Goal: Task Accomplishment & Management: Manage account settings

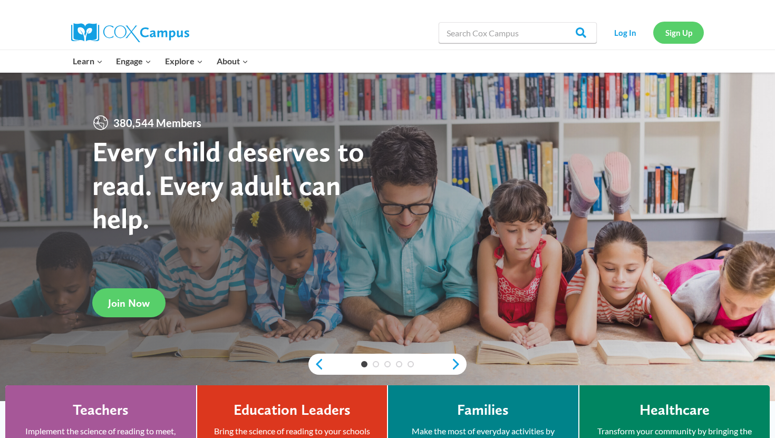
click at [690, 36] on link "Sign Up" at bounding box center [678, 33] width 51 height 22
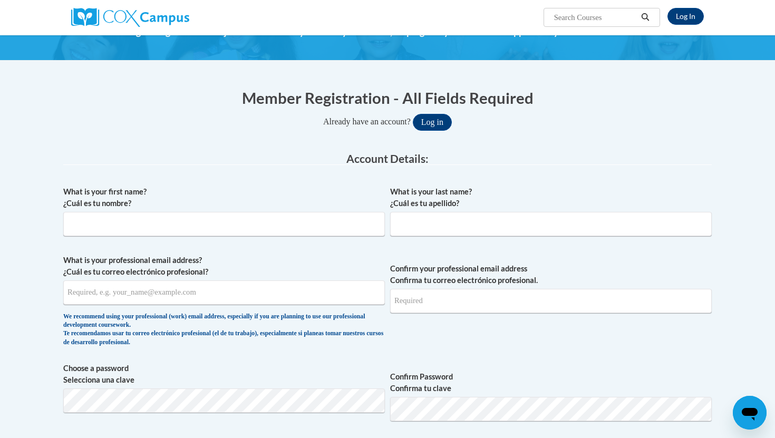
scroll to position [63, 0]
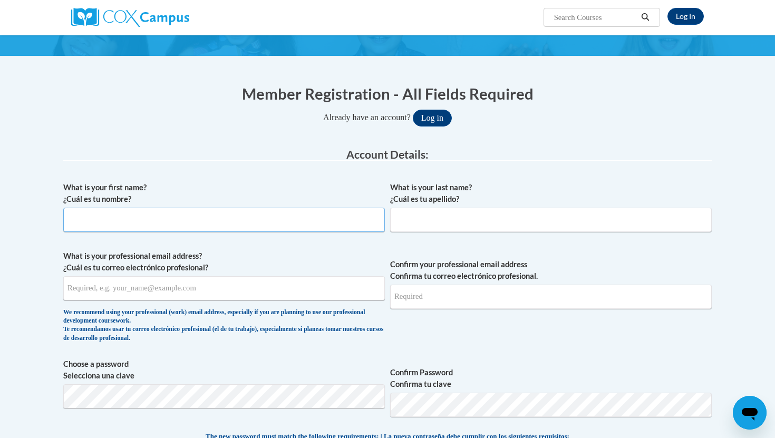
click at [357, 222] on input "What is your first name? ¿Cuál es tu nombre?" at bounding box center [224, 220] width 322 height 24
type input "Ally"
click at [470, 225] on input "What is your last name? ¿Cuál es tu apellido?" at bounding box center [551, 220] width 322 height 24
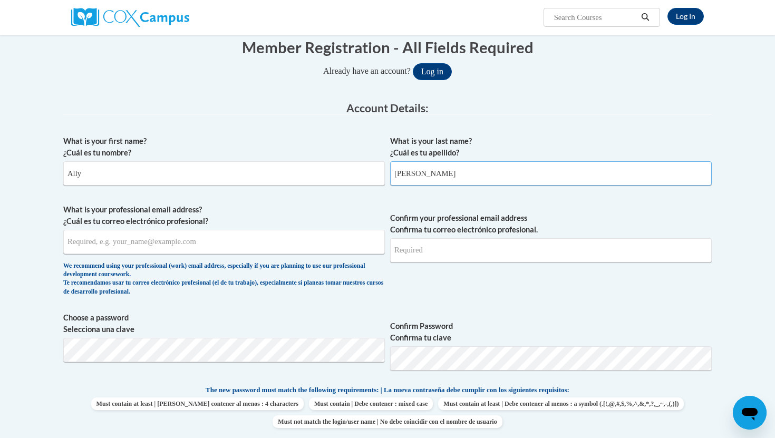
scroll to position [113, 0]
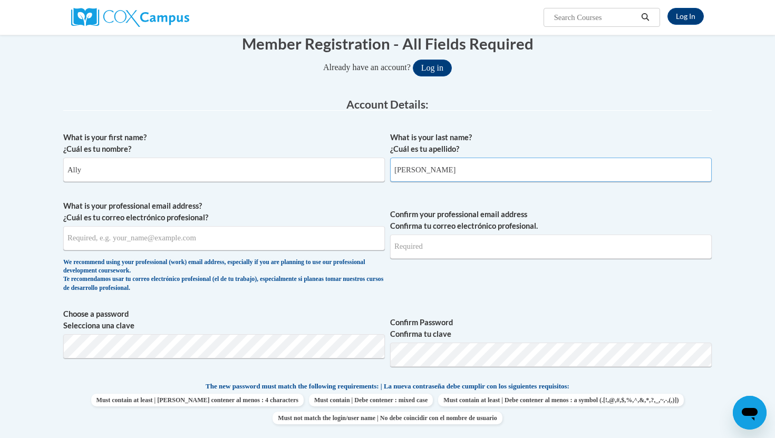
type input "Hucke"
click at [335, 241] on input "What is your professional email address? ¿Cuál es tu correo electrónico profesi…" at bounding box center [224, 238] width 322 height 24
type input "[EMAIL_ADDRESS][DOMAIN_NAME]"
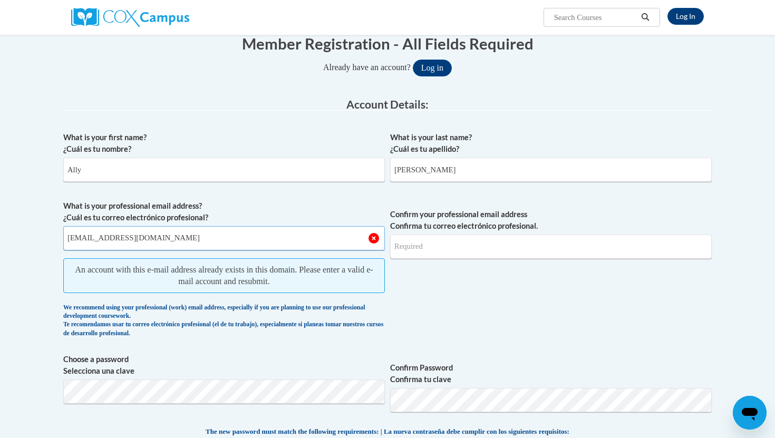
drag, startPoint x: 132, startPoint y: 239, endPoint x: 55, endPoint y: 240, distance: 77.0
click at [84, 164] on input "Ally" at bounding box center [224, 170] width 322 height 24
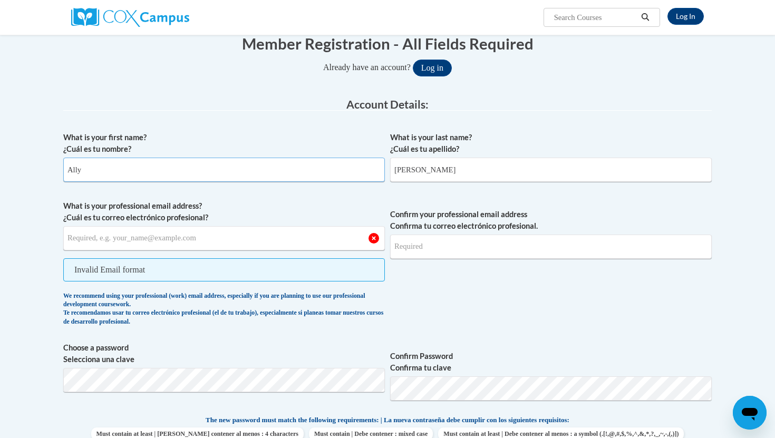
click at [87, 173] on input "Ally" at bounding box center [224, 170] width 322 height 24
drag, startPoint x: 87, startPoint y: 173, endPoint x: 61, endPoint y: 173, distance: 25.8
click at [423, 173] on input "Hucke" at bounding box center [551, 170] width 322 height 24
drag, startPoint x: 423, startPoint y: 173, endPoint x: 391, endPoint y: 174, distance: 32.2
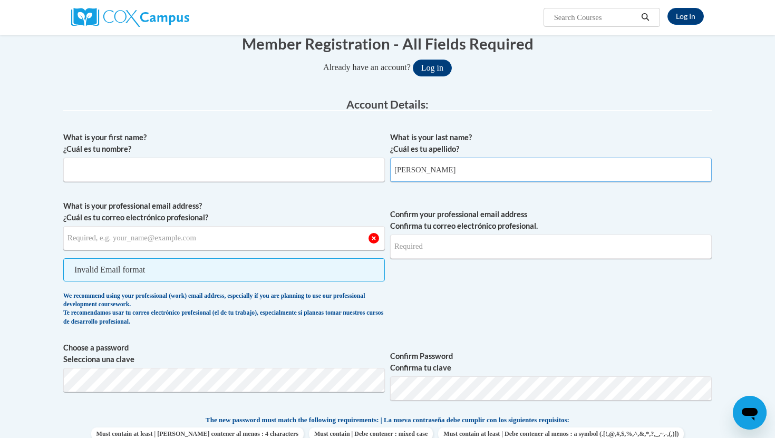
click at [391, 174] on input "Hucke" at bounding box center [551, 170] width 322 height 24
click at [432, 65] on button "Log in" at bounding box center [432, 68] width 39 height 17
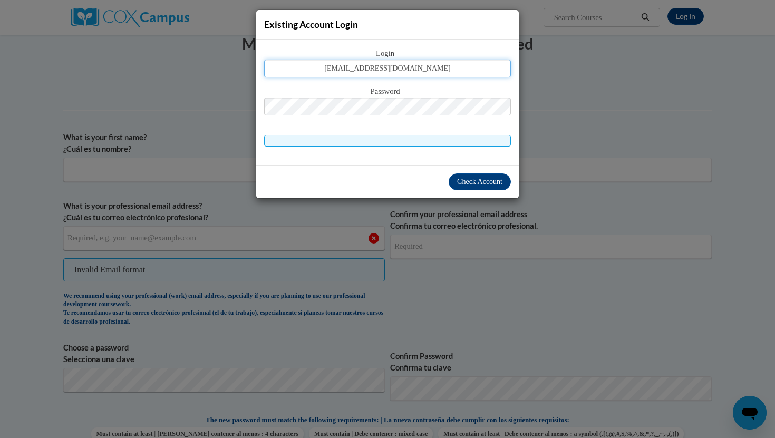
type input "alhucke@yhc.edu"
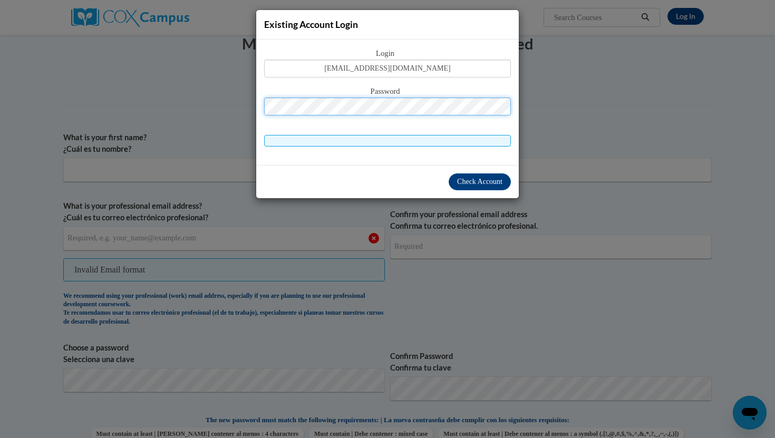
click at [413, 60] on button "Log in" at bounding box center [432, 68] width 39 height 17
click at [465, 139] on span at bounding box center [387, 141] width 247 height 12
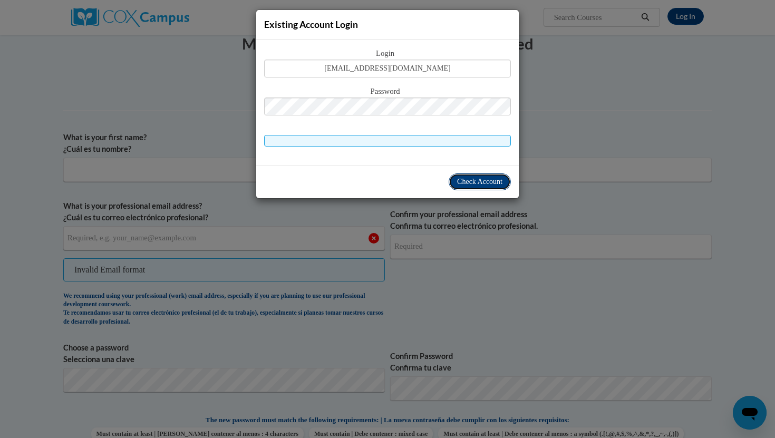
click at [488, 179] on span "Check Account" at bounding box center [479, 182] width 45 height 8
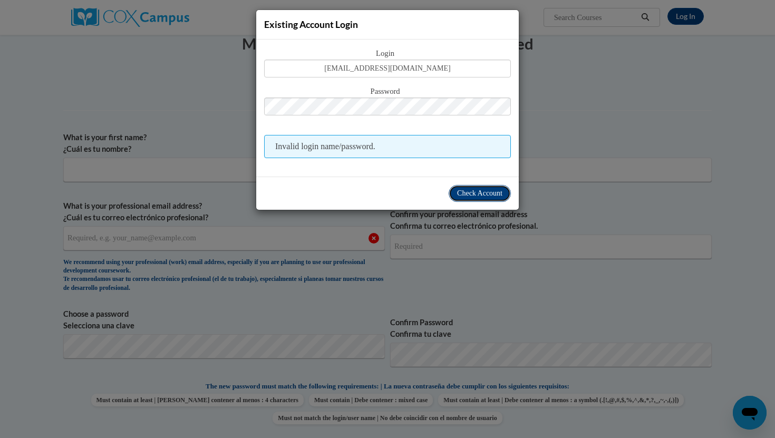
click at [472, 189] on span "Check Account" at bounding box center [479, 193] width 45 height 8
click at [494, 194] on span "Check Account" at bounding box center [479, 193] width 45 height 8
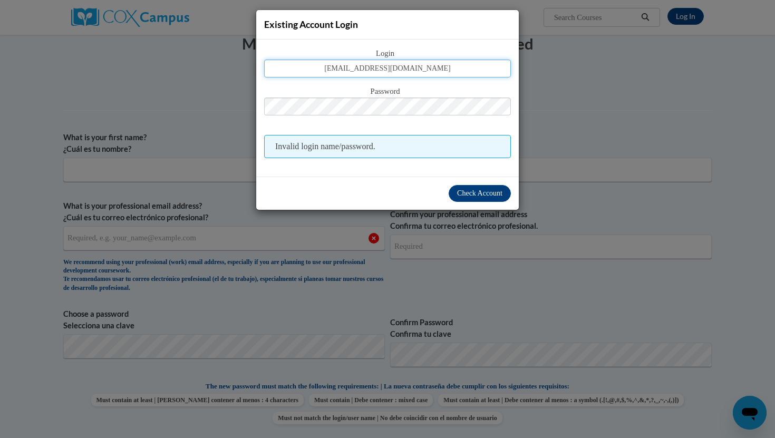
click at [433, 66] on input "alhucke@yhc.edu" at bounding box center [387, 69] width 247 height 18
drag, startPoint x: 432, startPoint y: 66, endPoint x: 349, endPoint y: 72, distance: 82.9
click at [349, 72] on input "alhucke@yhc.edu" at bounding box center [387, 69] width 247 height 18
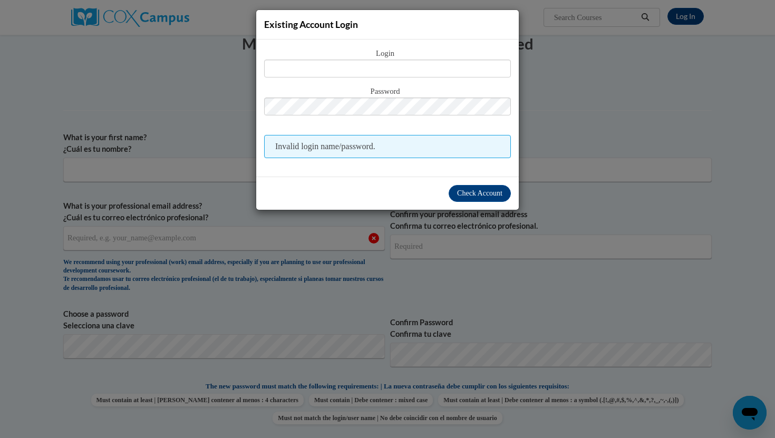
click at [587, 118] on div "Existing Account Login Login Password Invalid login name/password. Check Account" at bounding box center [387, 219] width 775 height 438
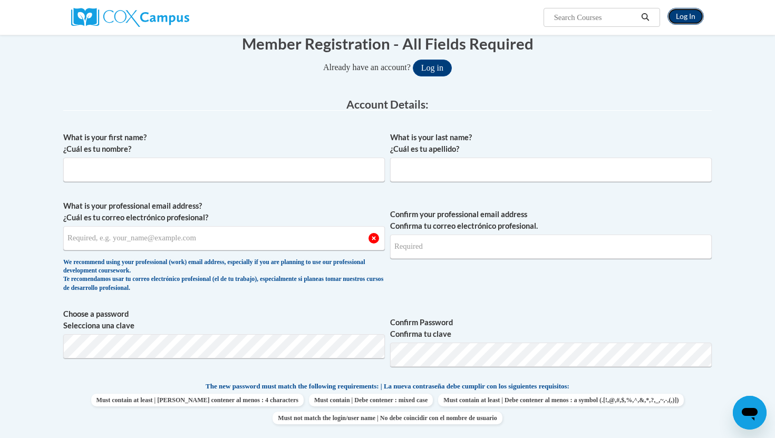
click at [680, 14] on link "Log In" at bounding box center [685, 16] width 36 height 17
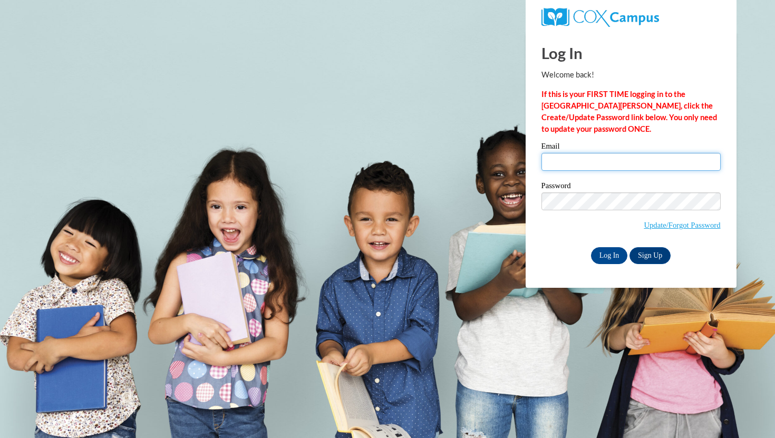
click at [580, 159] on input "Email" at bounding box center [630, 162] width 179 height 18
type input "[EMAIL_ADDRESS][DOMAIN_NAME]"
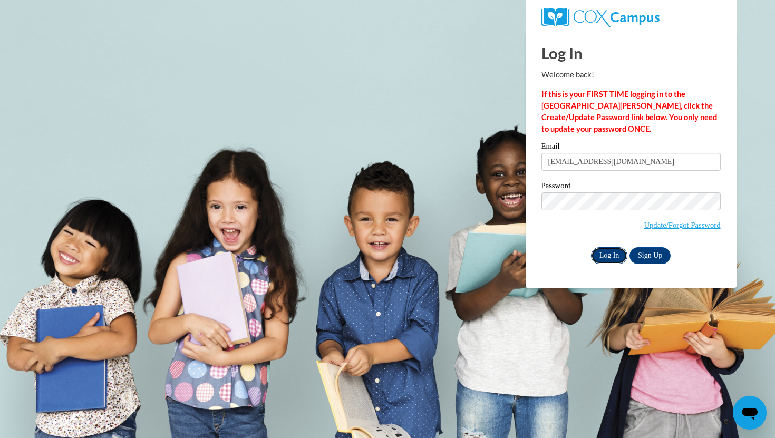
click at [612, 254] on input "Log In" at bounding box center [609, 255] width 37 height 17
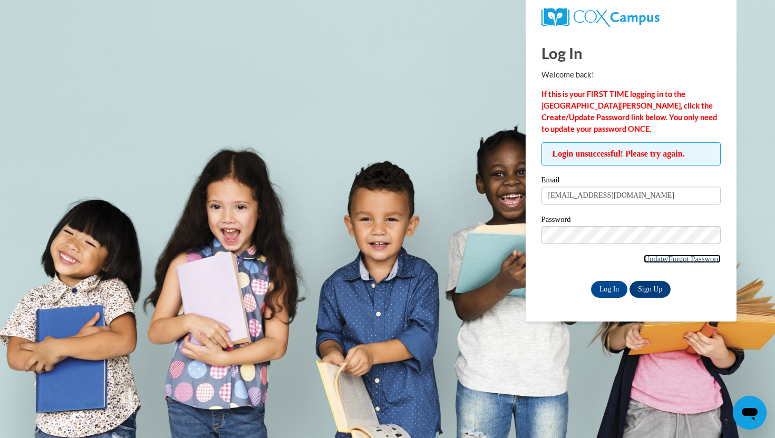
click at [655, 257] on link "Update/Forgot Password" at bounding box center [682, 259] width 76 height 8
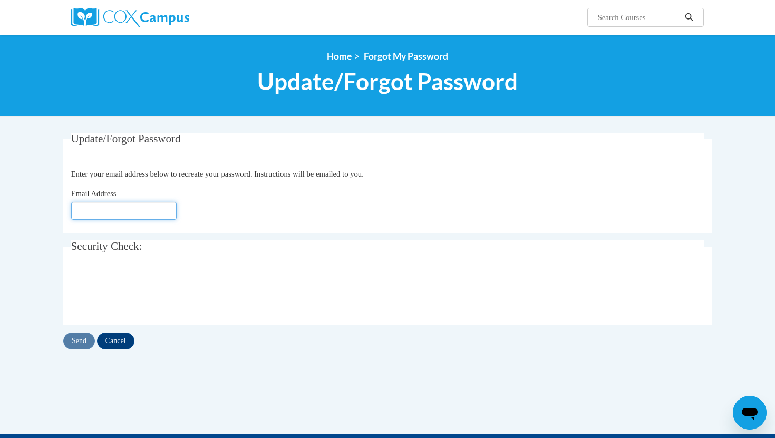
click at [163, 217] on input "Email Address" at bounding box center [123, 211] width 105 height 18
type input "alhucke@yhc.edu"
click at [83, 339] on input "Send" at bounding box center [79, 341] width 32 height 17
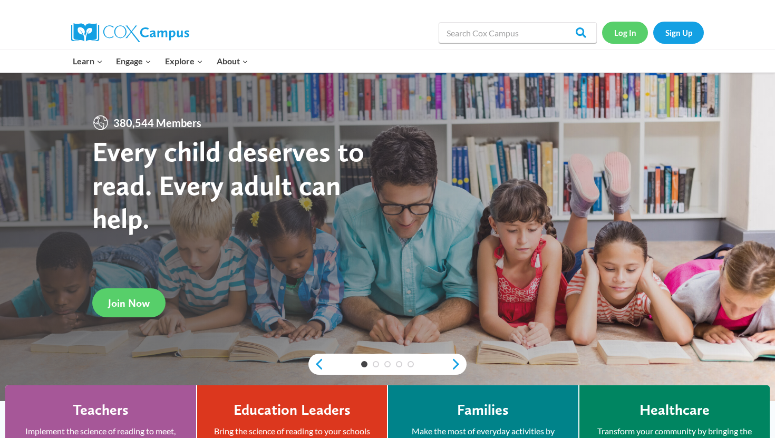
click at [631, 33] on link "Log In" at bounding box center [625, 33] width 46 height 22
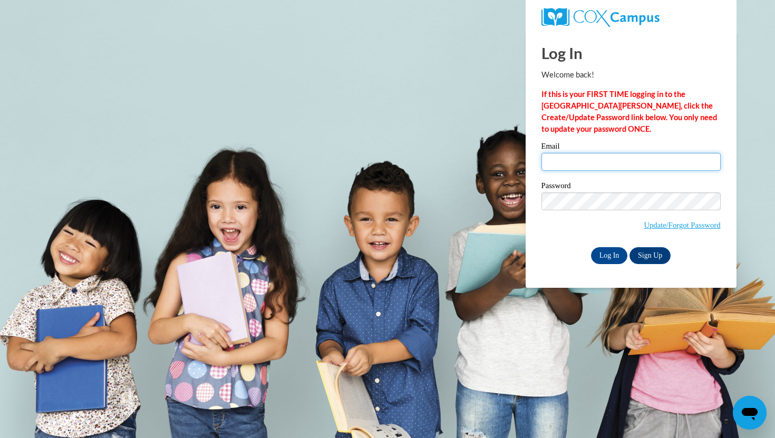
click at [605, 164] on input "Email" at bounding box center [630, 162] width 179 height 18
type input "[EMAIL_ADDRESS][DOMAIN_NAME]"
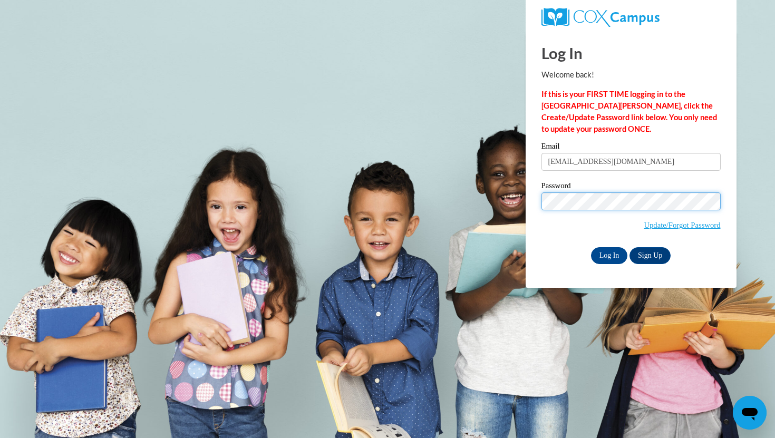
click at [591, 247] on input "Log In" at bounding box center [609, 255] width 37 height 17
click at [612, 258] on input "Log In" at bounding box center [609, 255] width 37 height 17
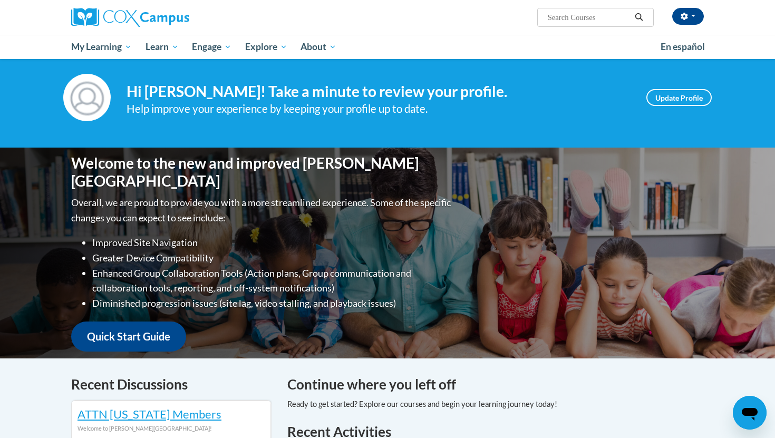
scroll to position [3, 0]
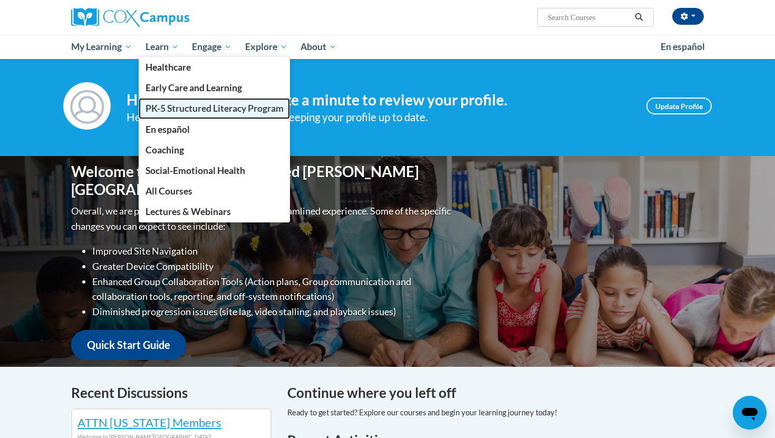
click at [184, 108] on span "PK-5 Structured Literacy Program" at bounding box center [214, 108] width 138 height 11
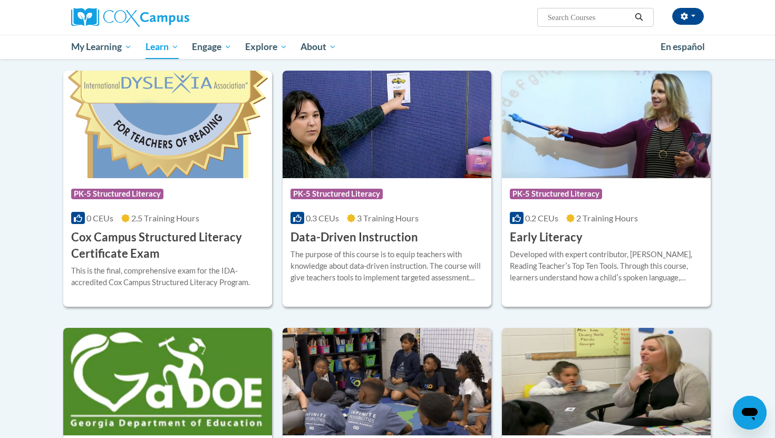
scroll to position [333, 0]
